Goal: Task Accomplishment & Management: Manage account settings

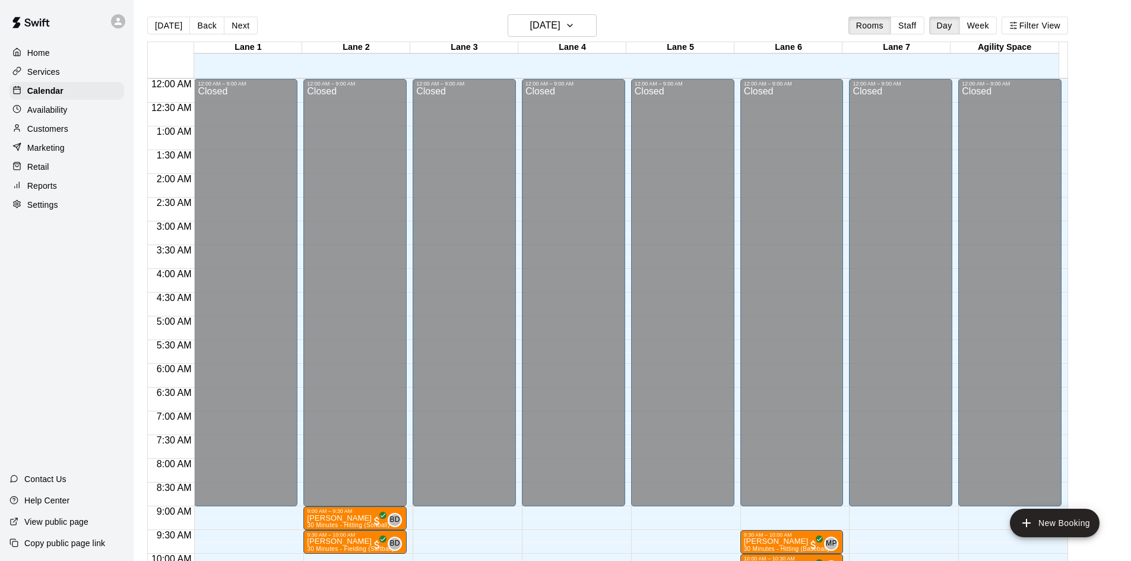
scroll to position [470, 0]
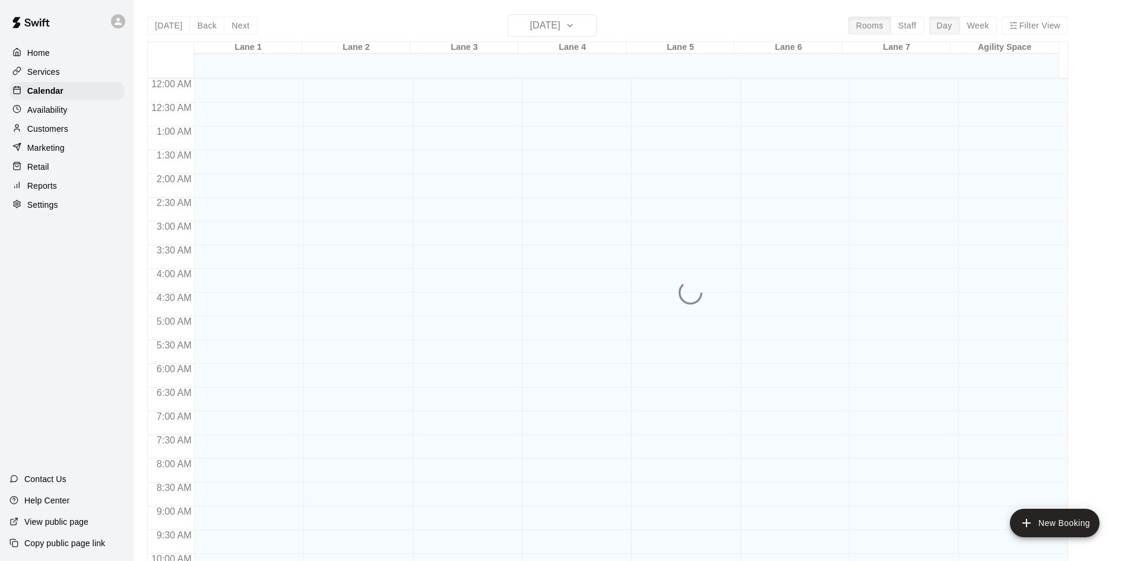
scroll to position [609, 0]
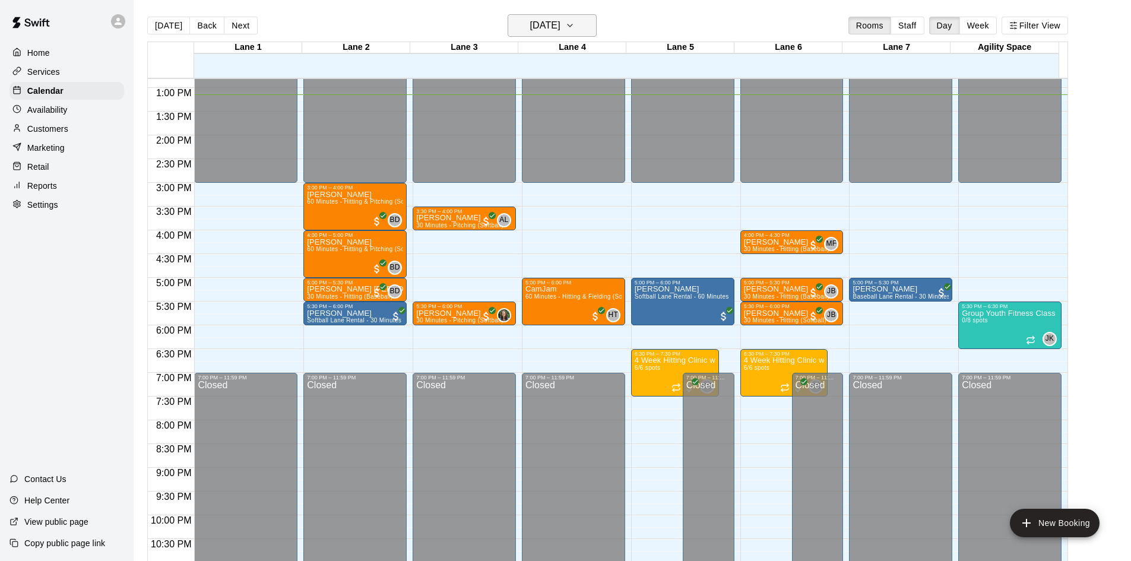
click at [543, 31] on h6 "[DATE]" at bounding box center [545, 25] width 30 height 17
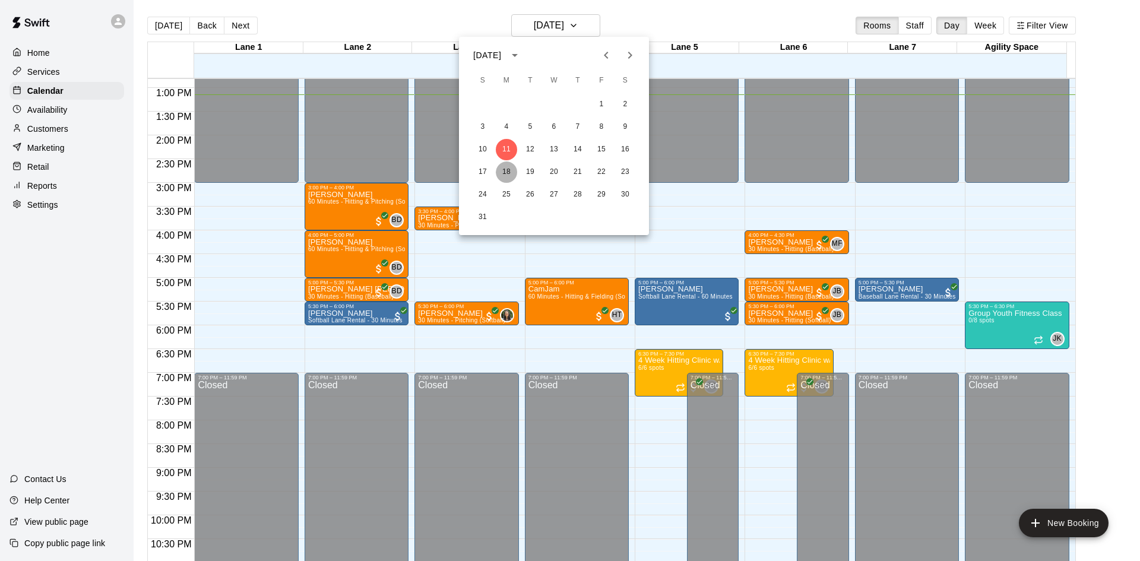
click at [511, 173] on button "18" at bounding box center [506, 171] width 21 height 21
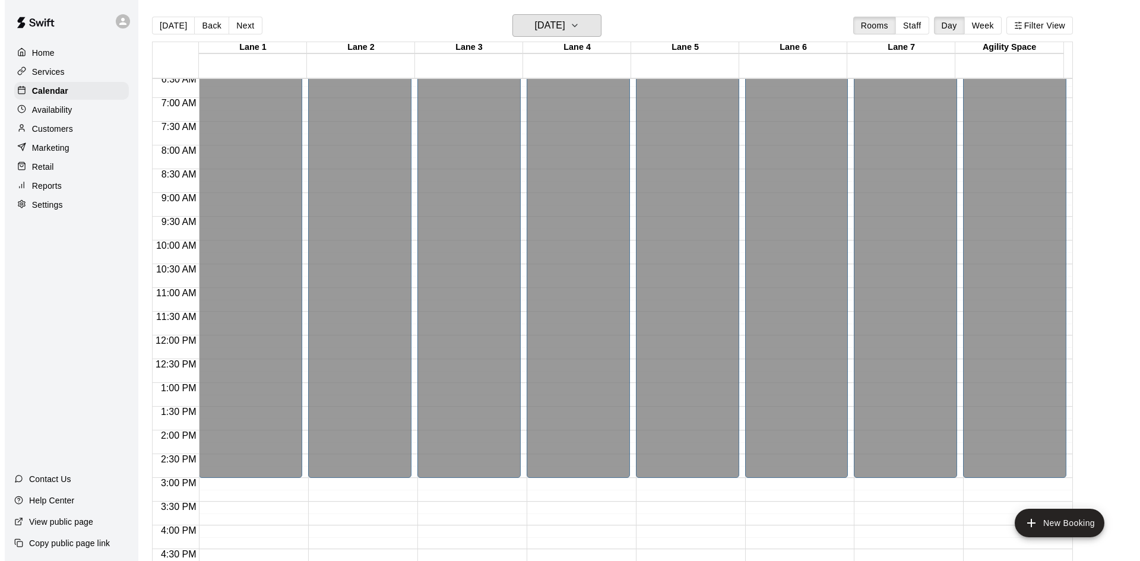
scroll to position [549, 0]
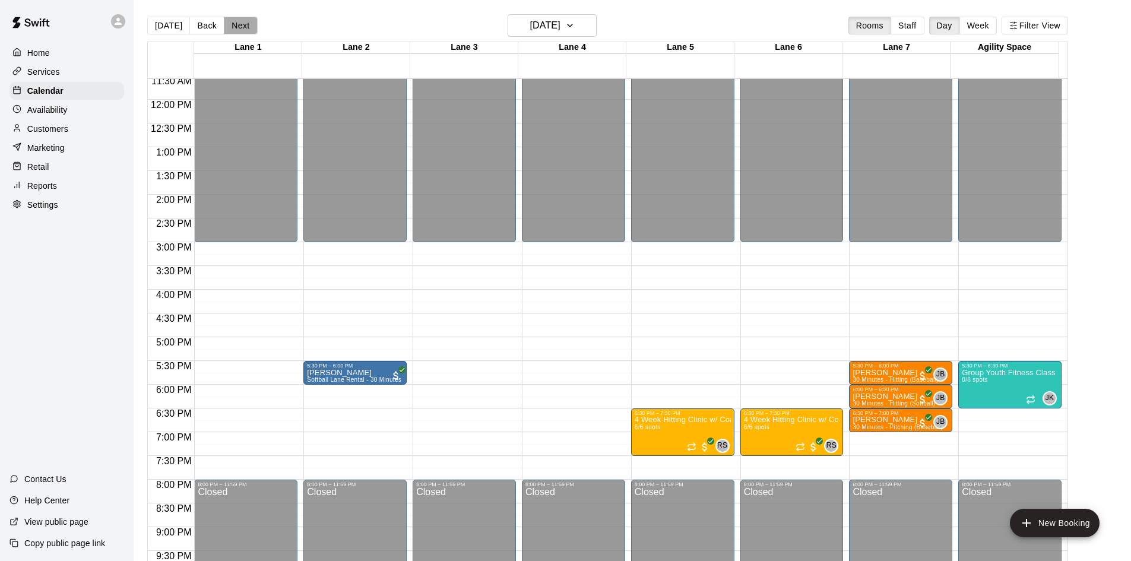
click at [241, 28] on button "Next" at bounding box center [240, 26] width 33 height 18
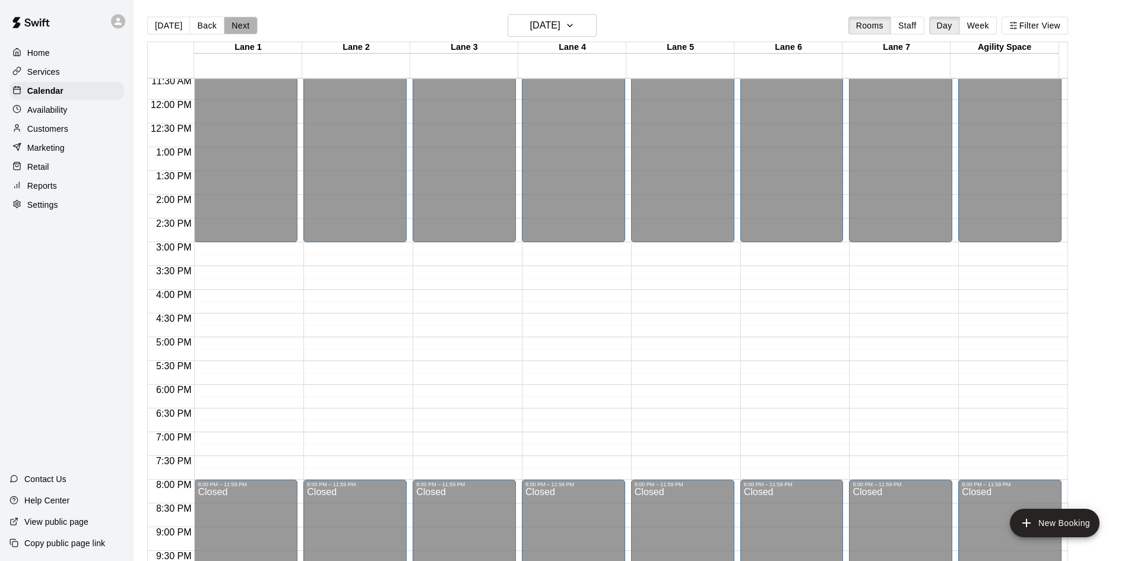
click at [243, 27] on button "Next" at bounding box center [240, 26] width 33 height 18
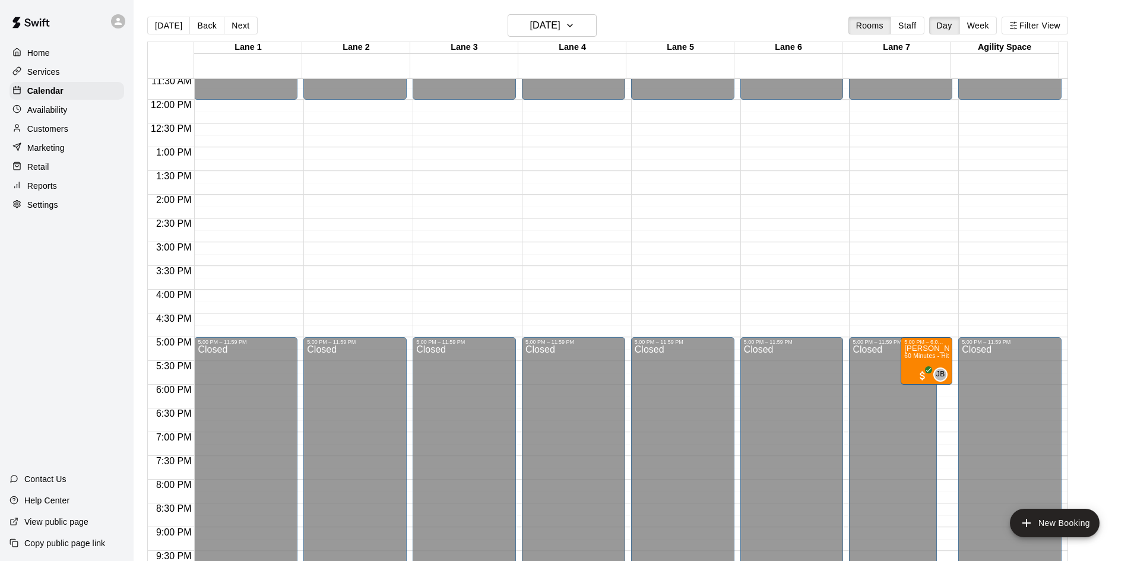
click at [243, 27] on button "Next" at bounding box center [240, 26] width 33 height 18
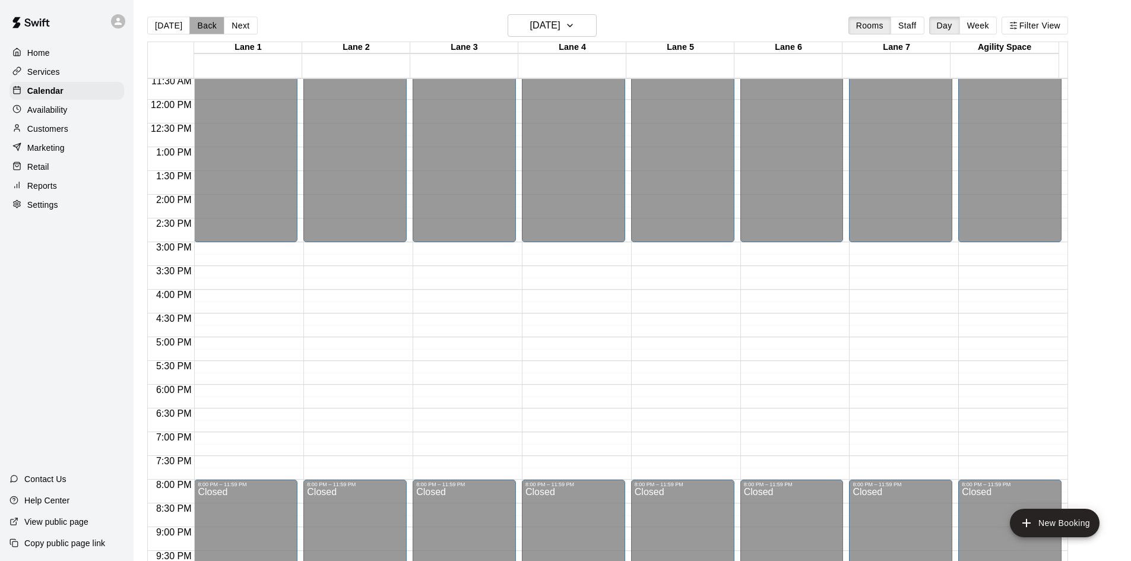
click at [205, 29] on button "Back" at bounding box center [206, 26] width 35 height 18
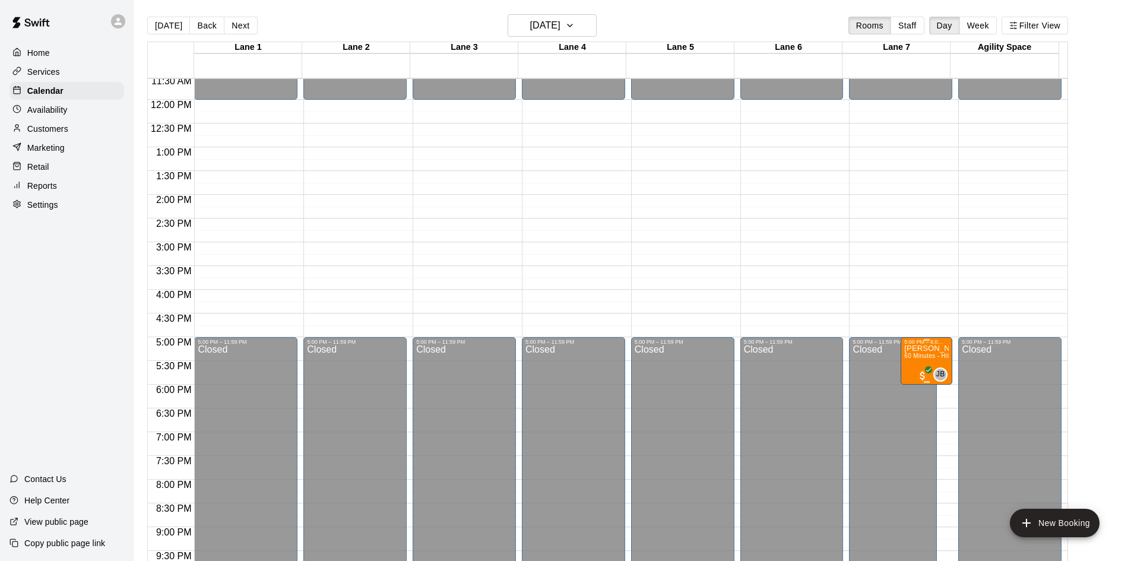
click at [913, 359] on span "60 Minutes - Hitting & Pitching (Baseball)" at bounding box center [962, 356] width 116 height 7
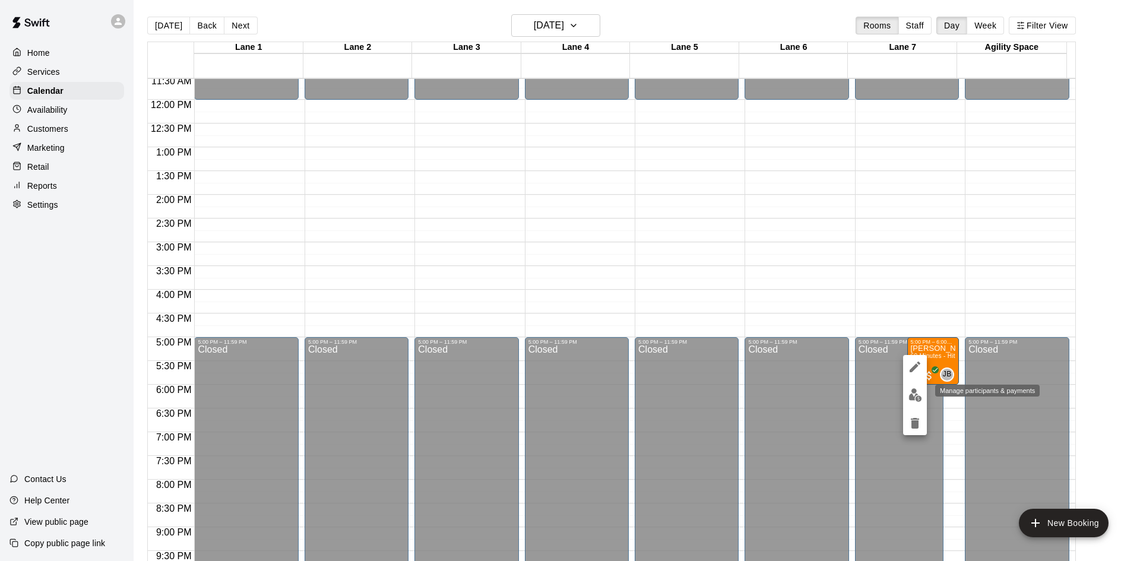
click at [914, 395] on img "edit" at bounding box center [915, 395] width 14 height 14
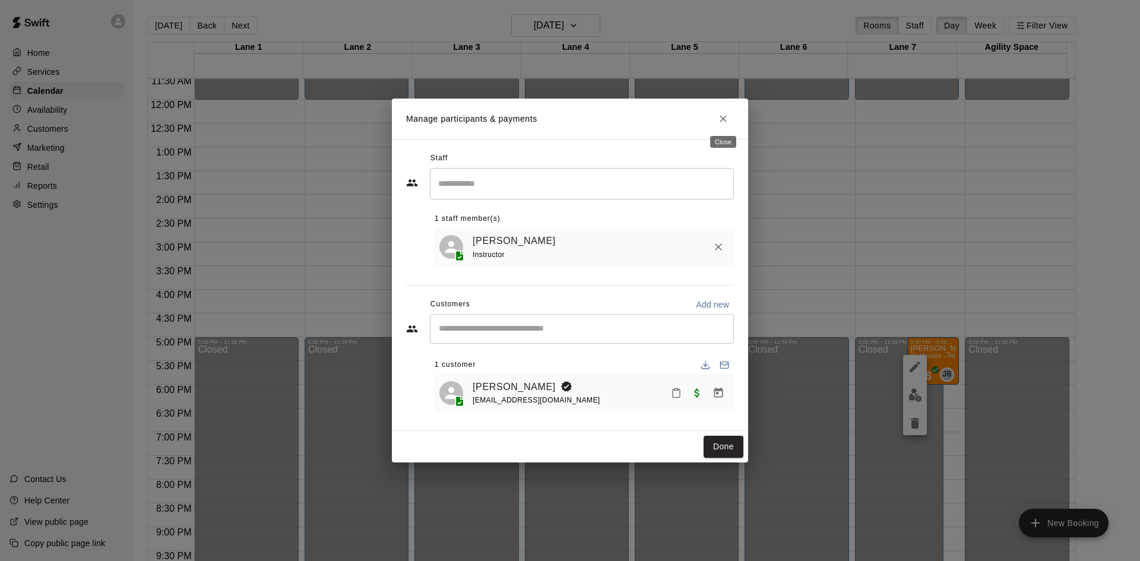
click at [724, 121] on icon "Close" at bounding box center [723, 119] width 12 height 12
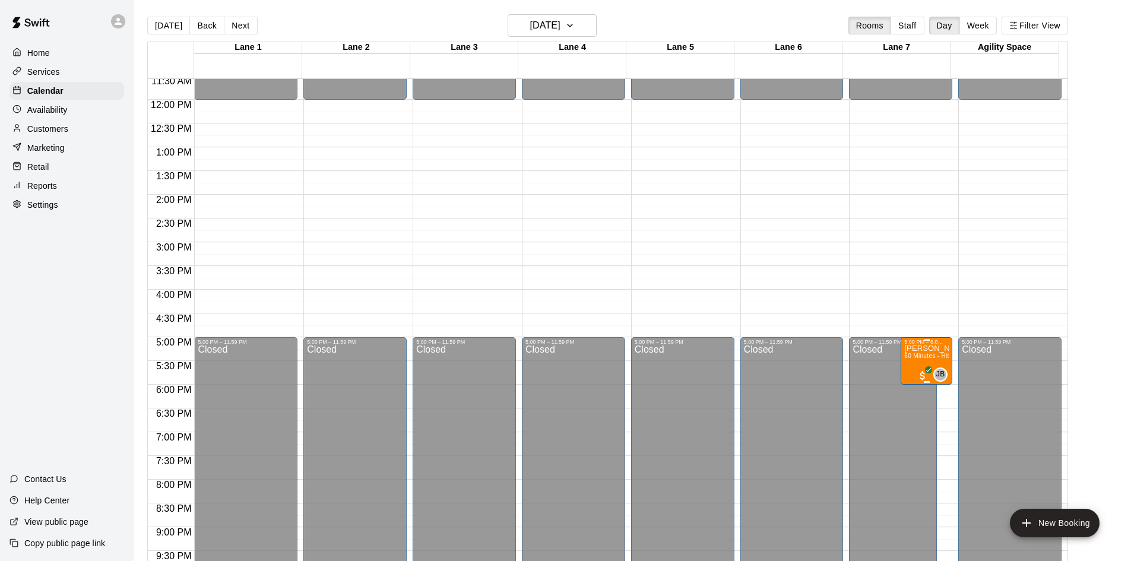
click at [922, 359] on span "60 Minutes - Hitting & Pitching (Baseball)" at bounding box center [962, 356] width 116 height 7
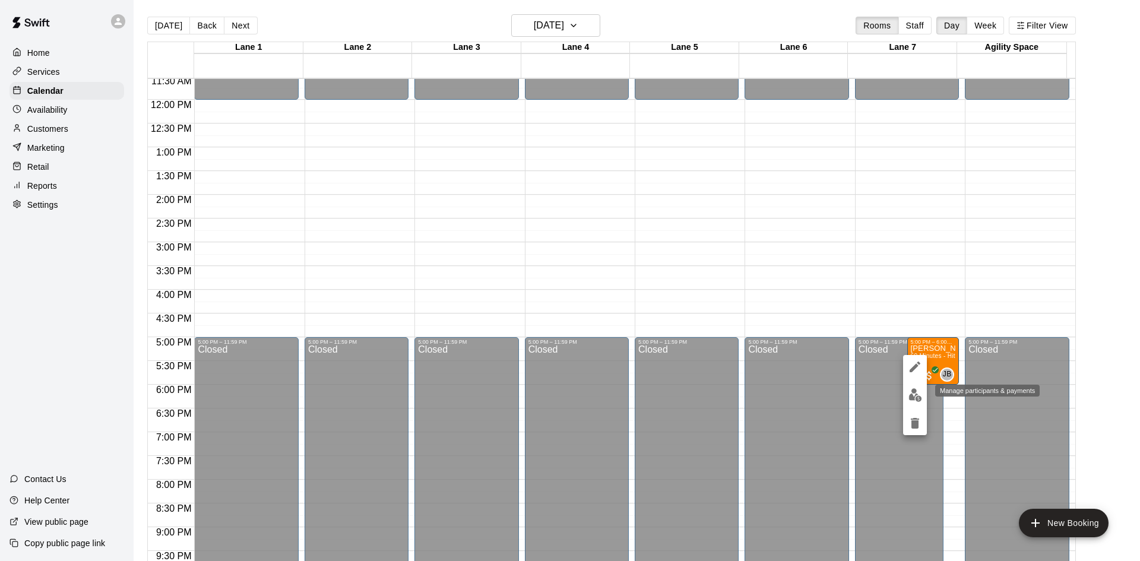
click at [917, 403] on button "edit" at bounding box center [915, 395] width 24 height 23
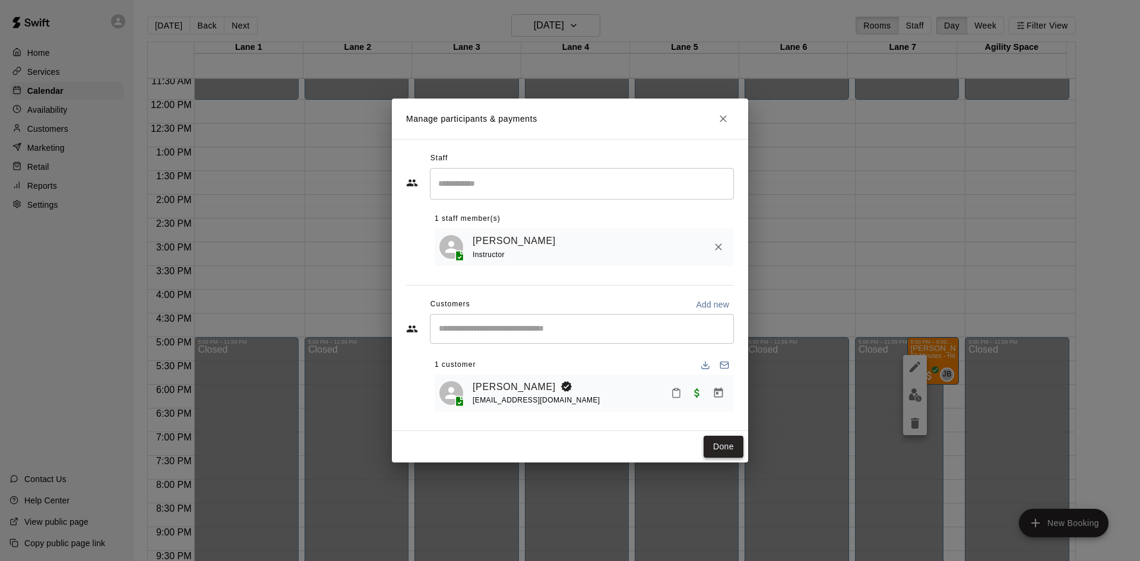
click at [730, 448] on button "Done" at bounding box center [724, 447] width 40 height 22
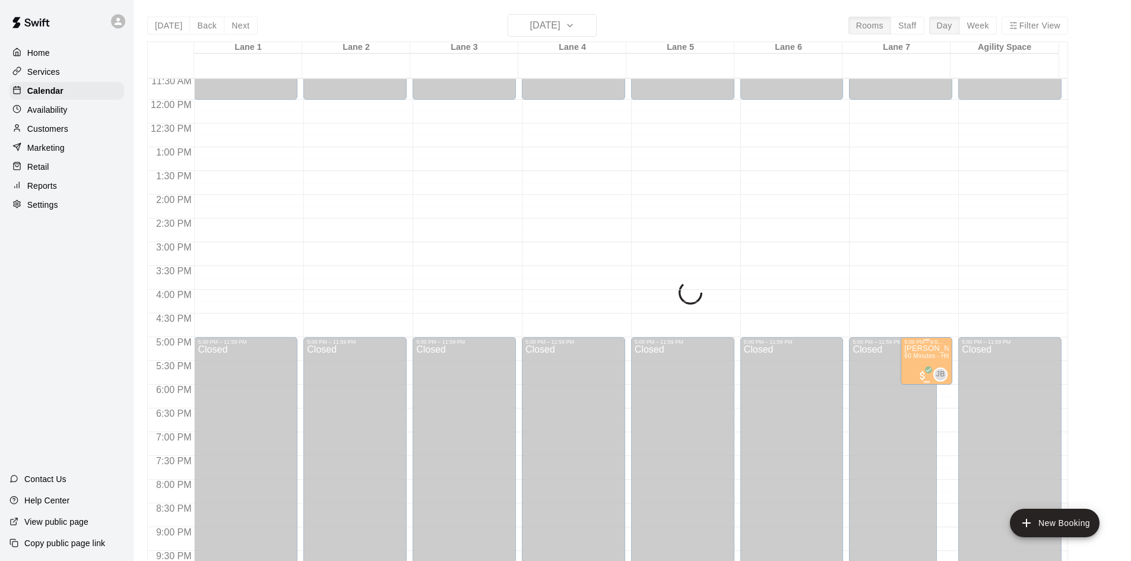
click at [916, 359] on span "60 Minutes - Hitting & Pitching (Baseball)" at bounding box center [962, 356] width 116 height 7
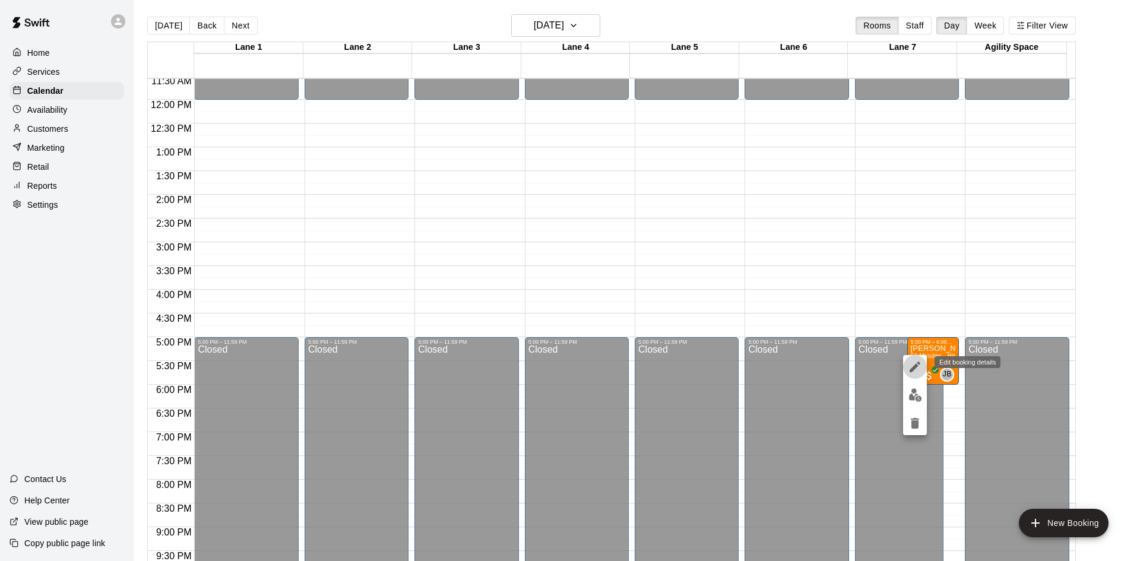
click at [914, 366] on icon "edit" at bounding box center [915, 367] width 14 height 14
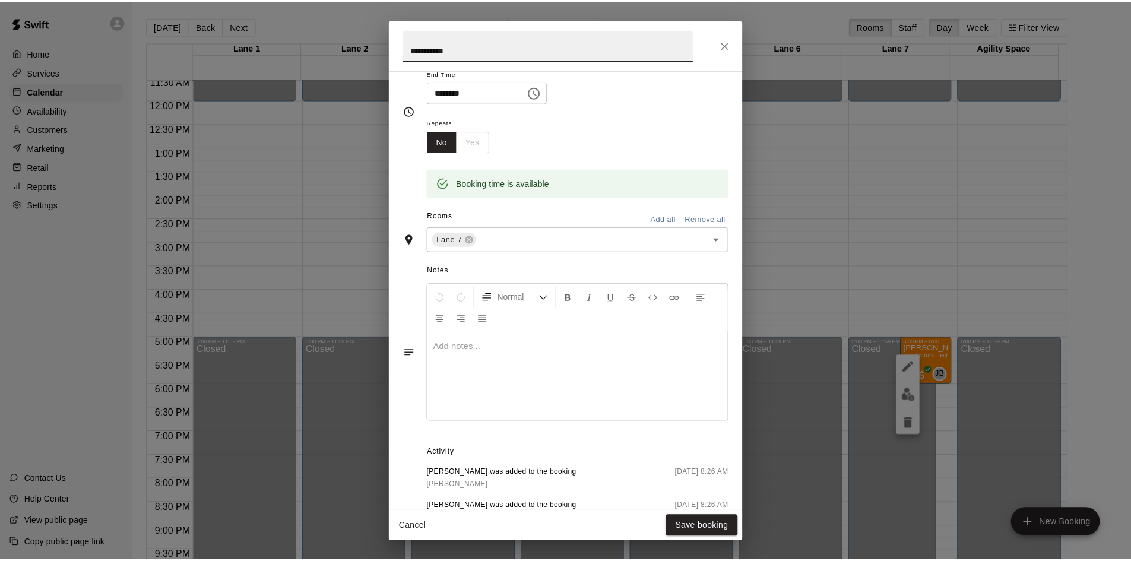
scroll to position [230, 0]
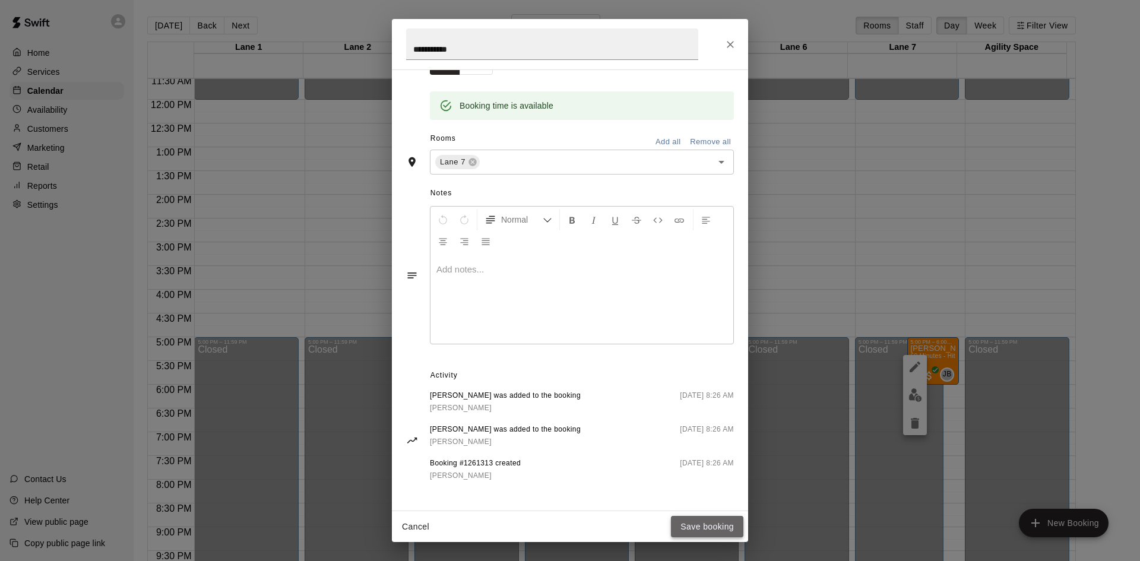
click at [701, 524] on button "Save booking" at bounding box center [707, 527] width 72 height 22
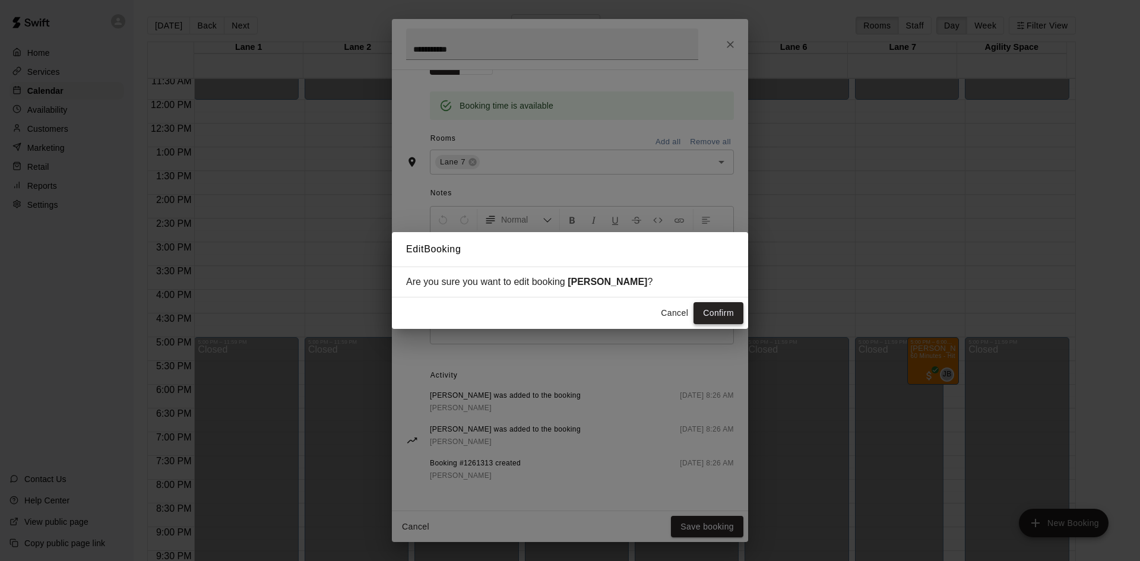
click at [699, 309] on button "Confirm" at bounding box center [718, 313] width 50 height 22
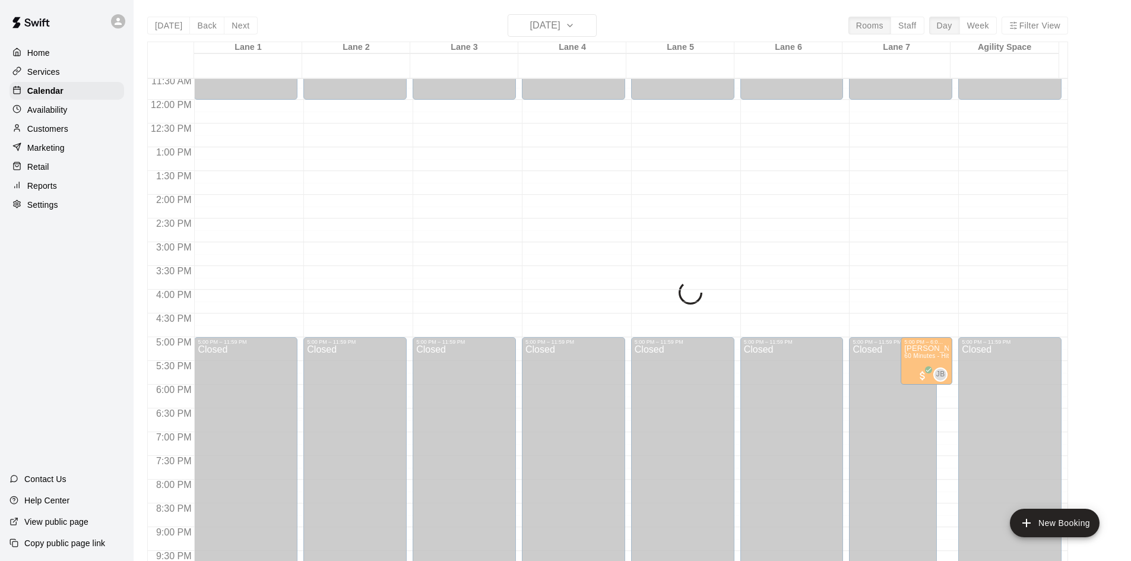
click at [43, 111] on p "Availability" at bounding box center [47, 110] width 40 height 12
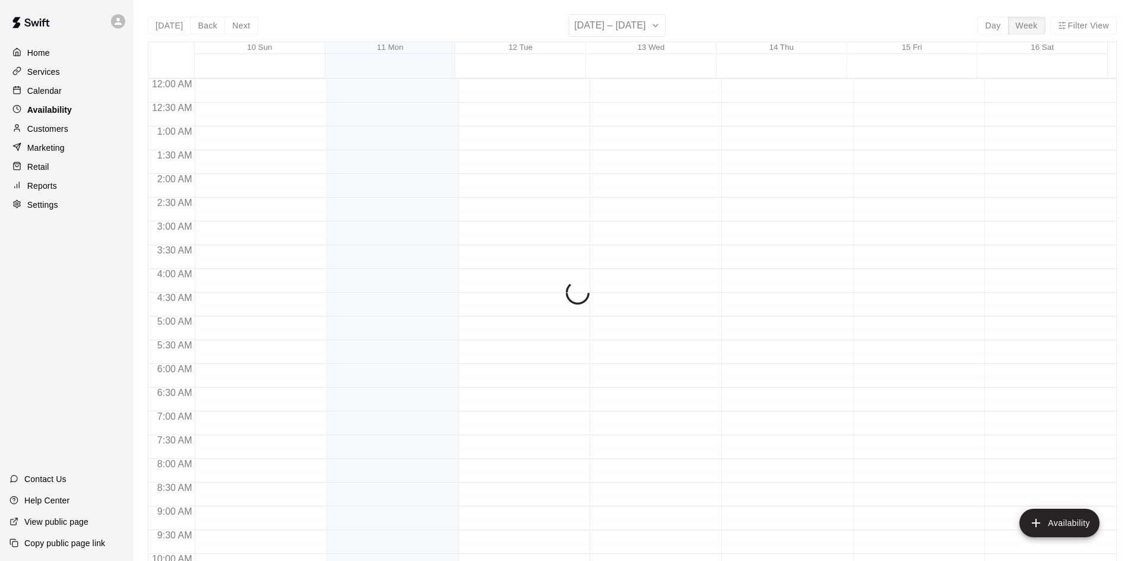
scroll to position [626, 0]
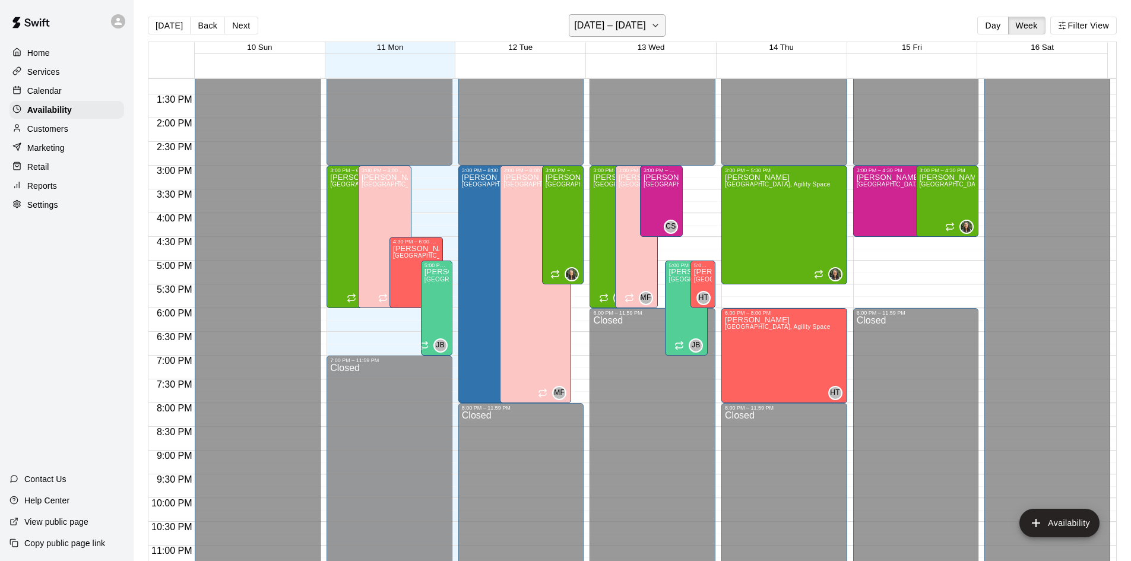
click at [625, 33] on h6 "August 10 – 16" at bounding box center [610, 25] width 72 height 17
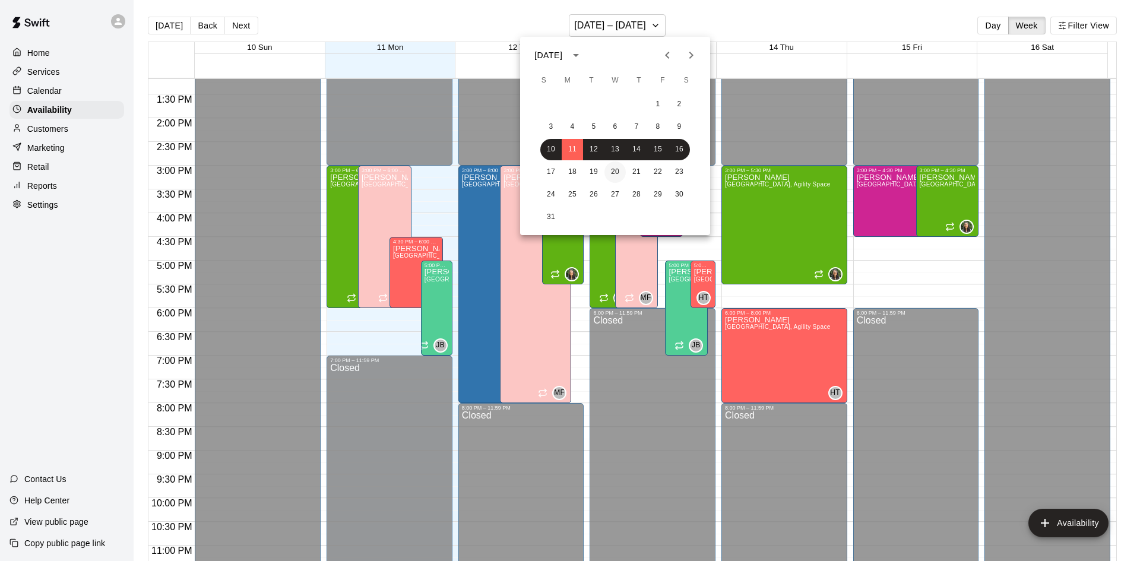
click at [610, 172] on button "20" at bounding box center [614, 171] width 21 height 21
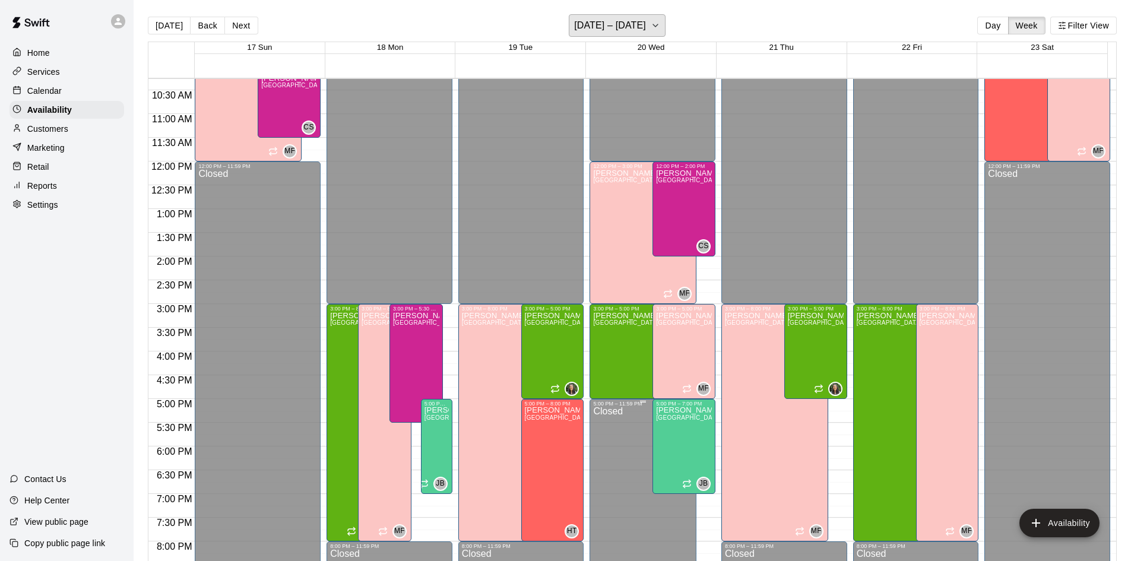
scroll to position [507, 0]
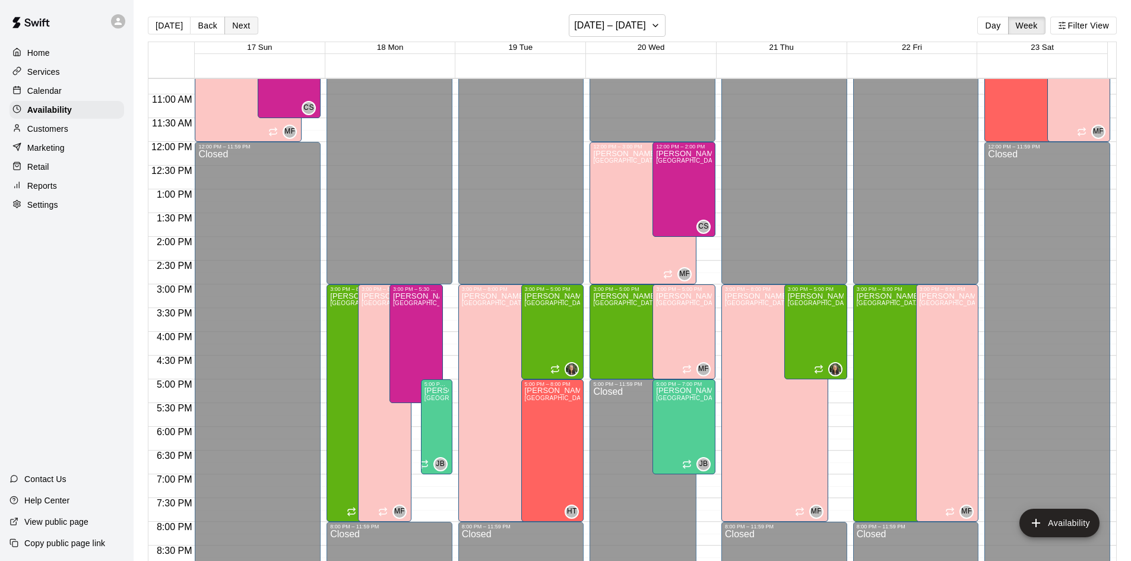
click at [229, 25] on button "Next" at bounding box center [240, 26] width 33 height 18
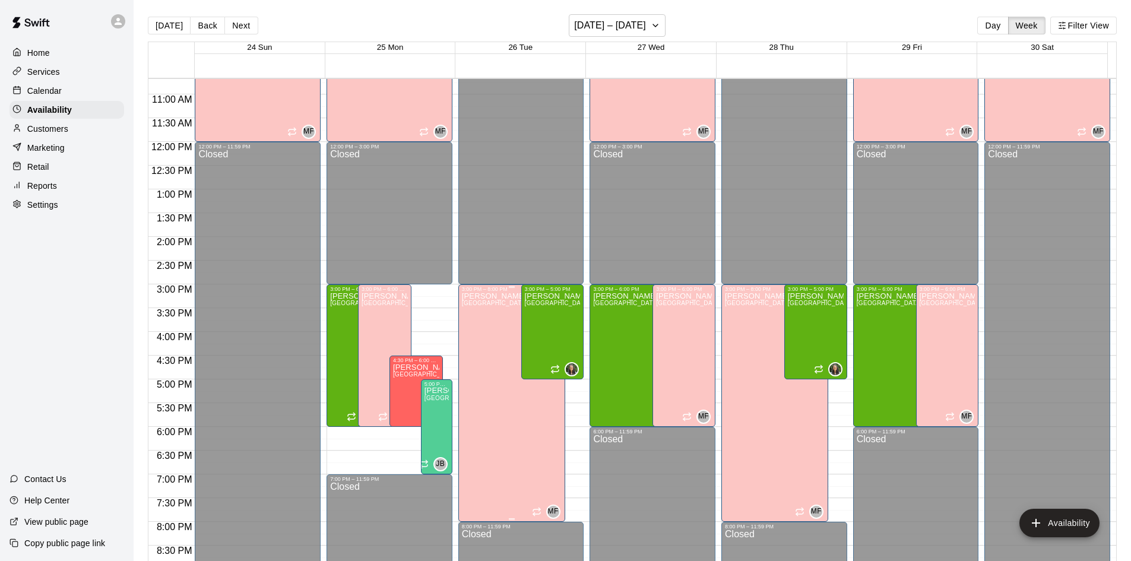
scroll to position [645, 0]
